Goal: Find contact information: Find contact information

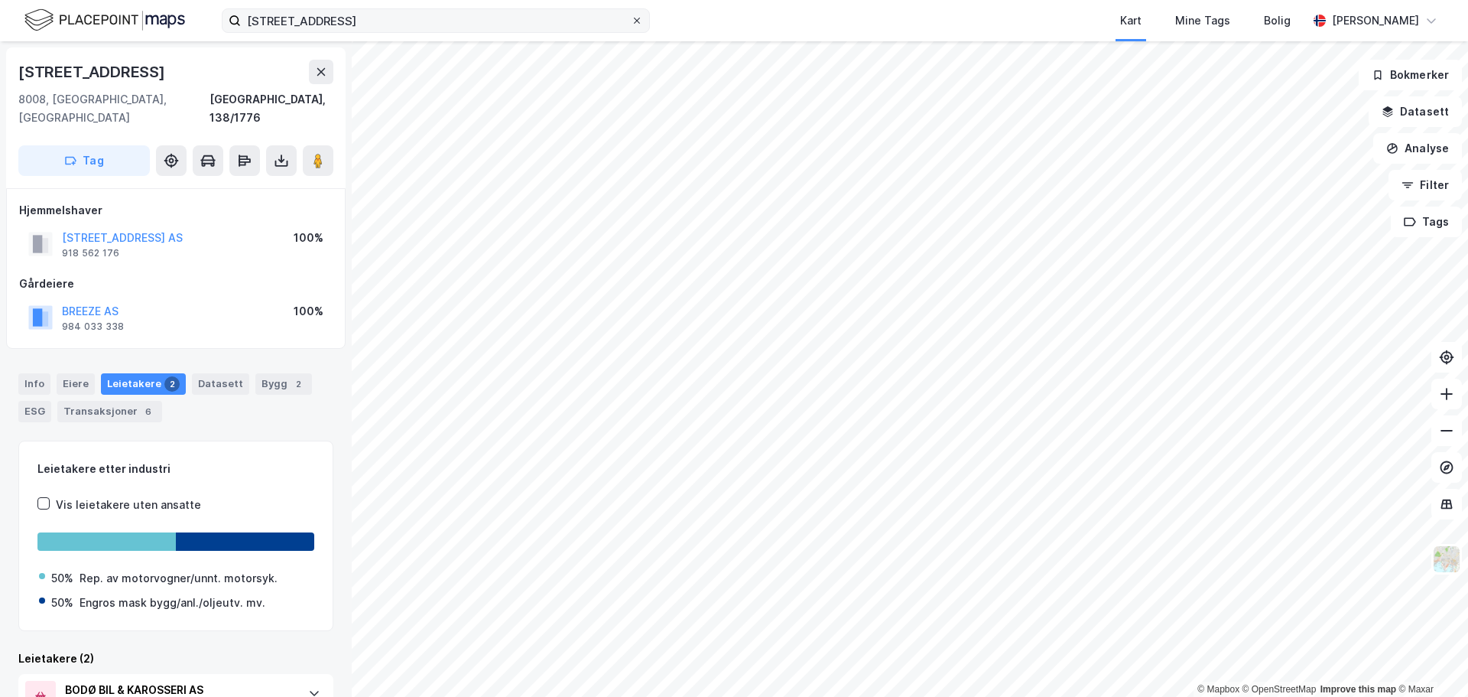
click at [637, 21] on icon at bounding box center [636, 20] width 9 height 9
click at [631, 21] on input "[STREET_ADDRESS]" at bounding box center [436, 20] width 390 height 23
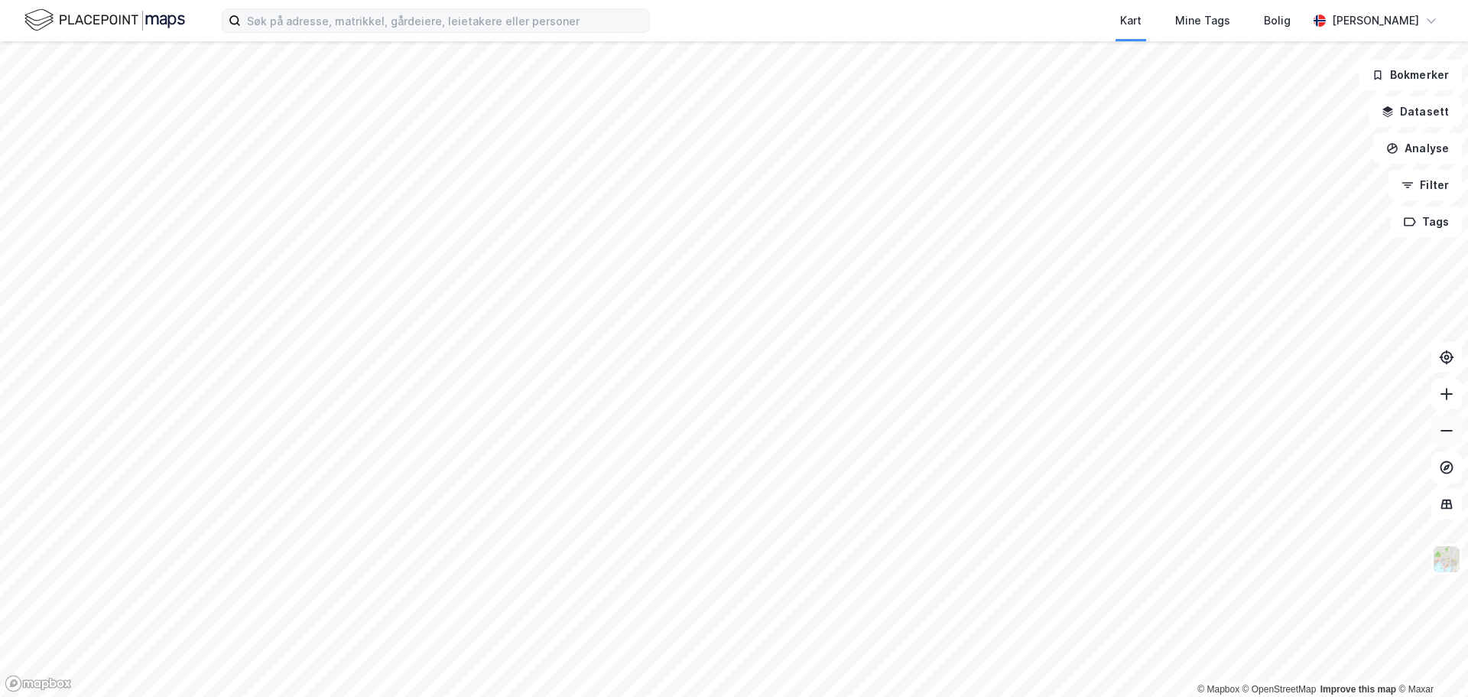
click at [1442, 432] on icon at bounding box center [1446, 430] width 15 height 15
drag, startPoint x: 1441, startPoint y: 431, endPoint x: 1433, endPoint y: 428, distance: 8.2
click at [1440, 430] on icon at bounding box center [1446, 430] width 15 height 15
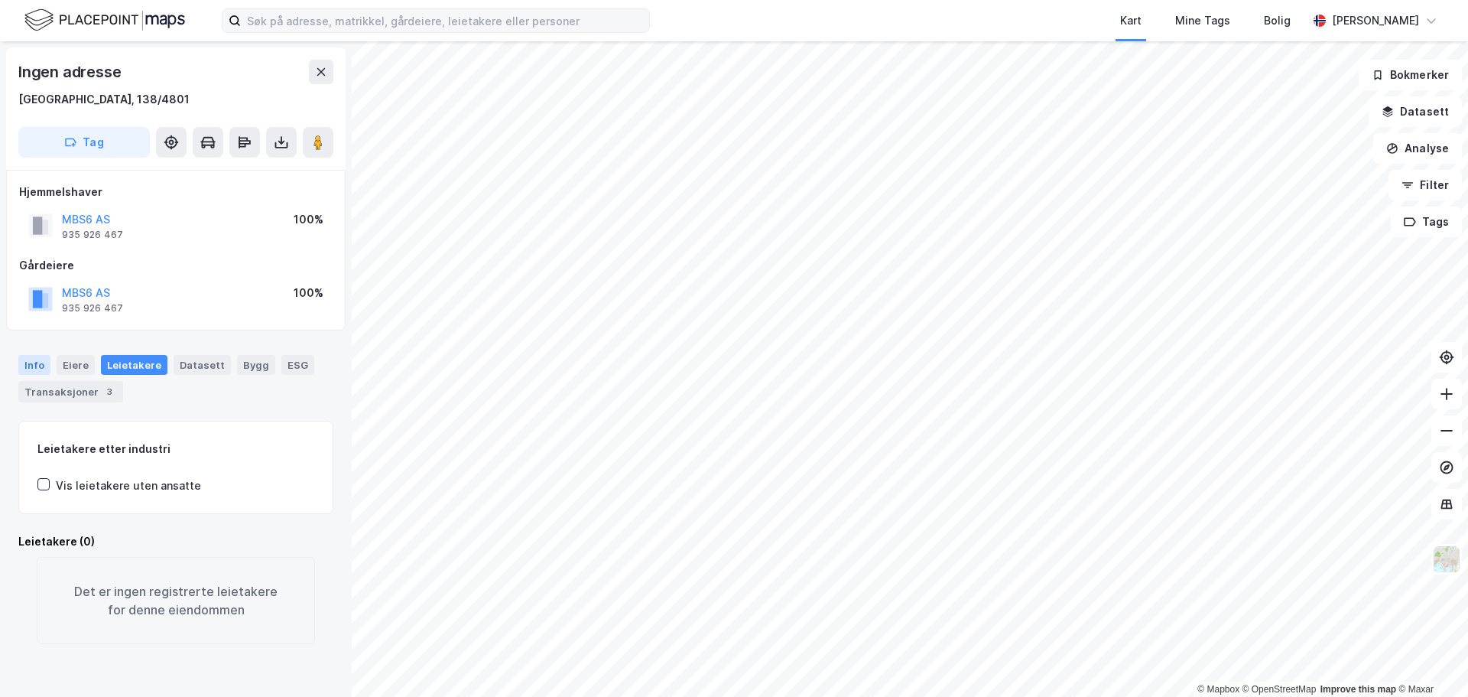
click at [32, 363] on div "Info" at bounding box center [34, 365] width 32 height 20
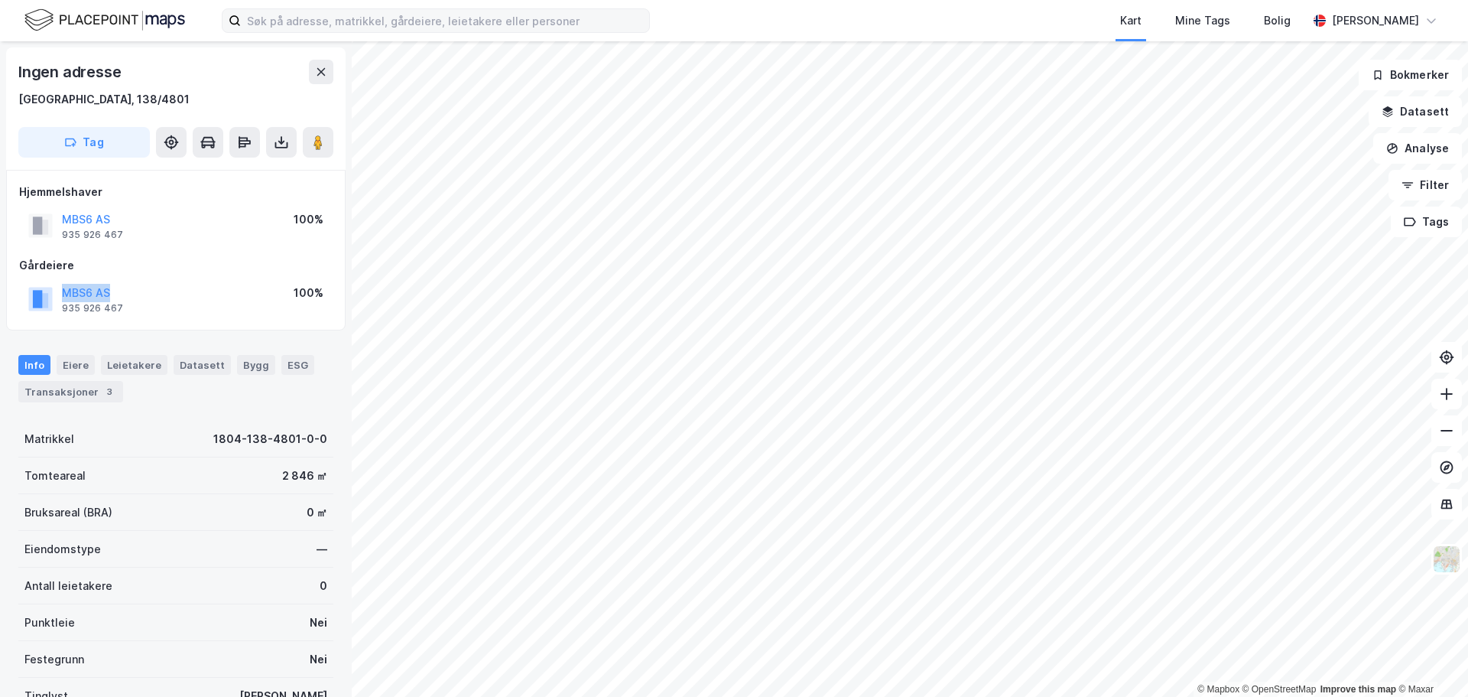
drag, startPoint x: 118, startPoint y: 293, endPoint x: 53, endPoint y: 285, distance: 65.5
click at [53, 285] on div "MBS6 AS 935 926 467" at bounding box center [75, 299] width 95 height 31
copy button "MBS6 AS"
click at [95, 305] on div "935 926 467" at bounding box center [92, 308] width 61 height 12
